Goal: Book appointment/travel/reservation

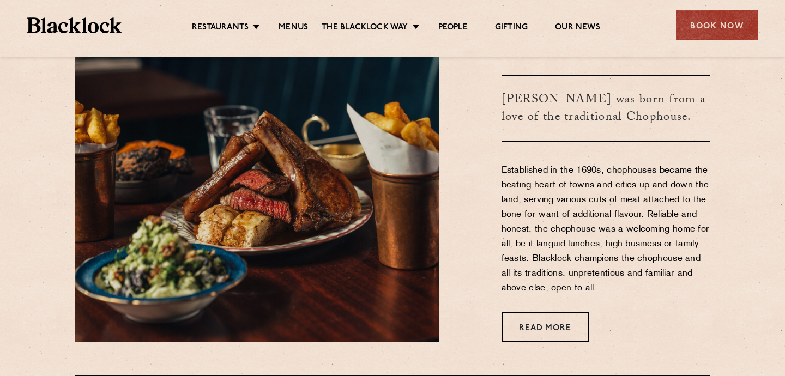
scroll to position [389, 0]
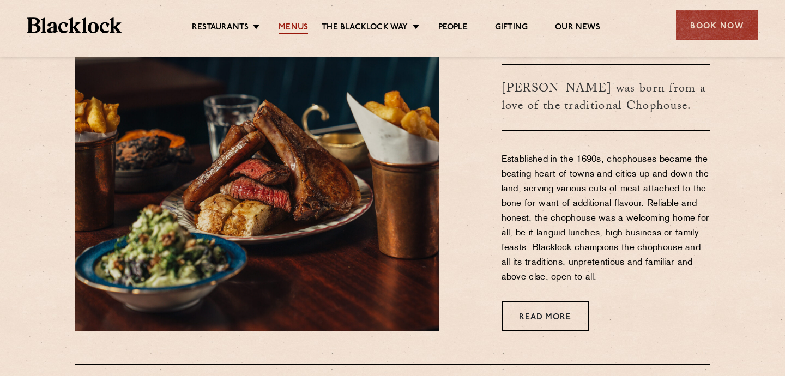
click at [298, 26] on link "Menus" at bounding box center [293, 28] width 29 height 12
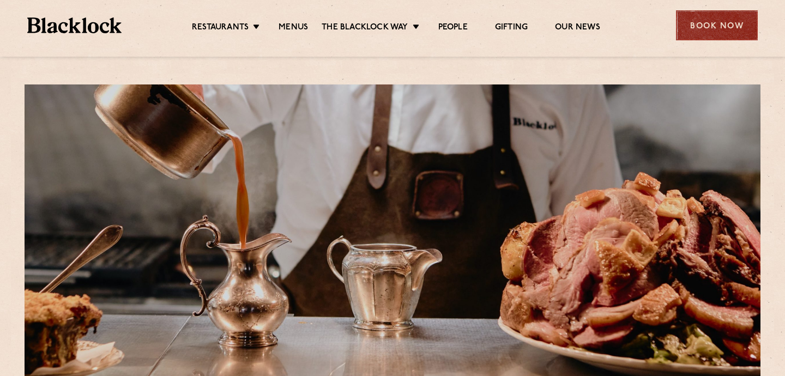
click at [702, 37] on div "Book Now" at bounding box center [717, 25] width 82 height 30
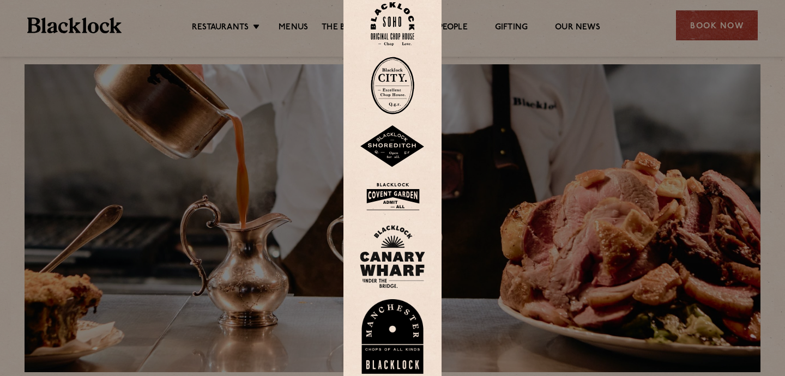
scroll to position [23, 0]
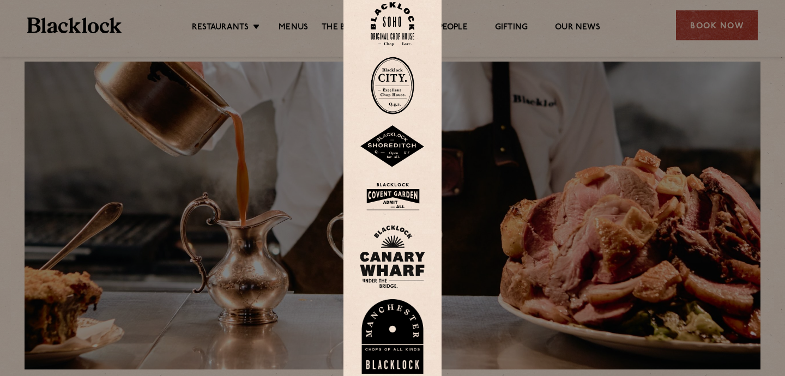
click at [474, 199] on div at bounding box center [392, 188] width 785 height 376
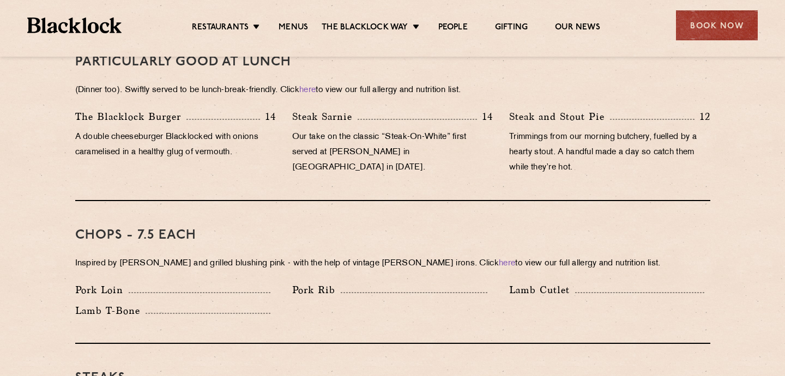
scroll to position [753, 0]
